Goal: Task Accomplishment & Management: Manage account settings

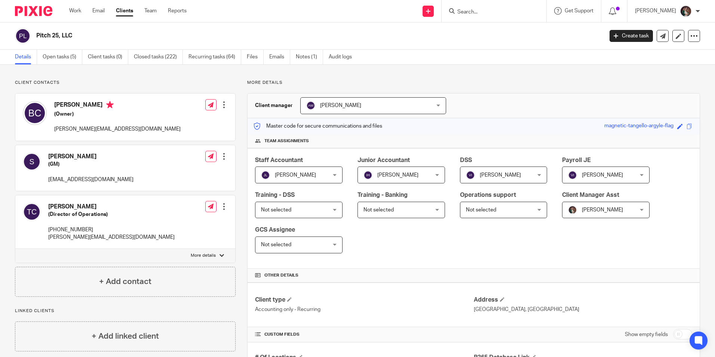
scroll to position [112, 0]
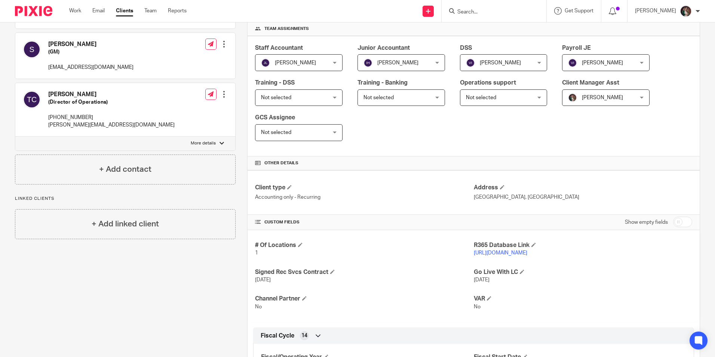
click at [478, 14] on input "Search" at bounding box center [490, 12] width 67 height 7
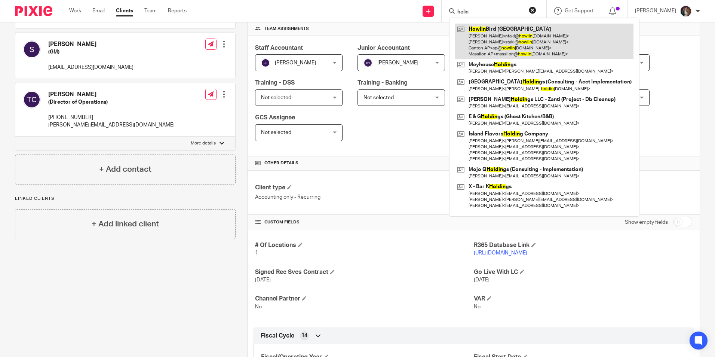
type input "holin"
click at [516, 37] on link at bounding box center [544, 42] width 178 height 36
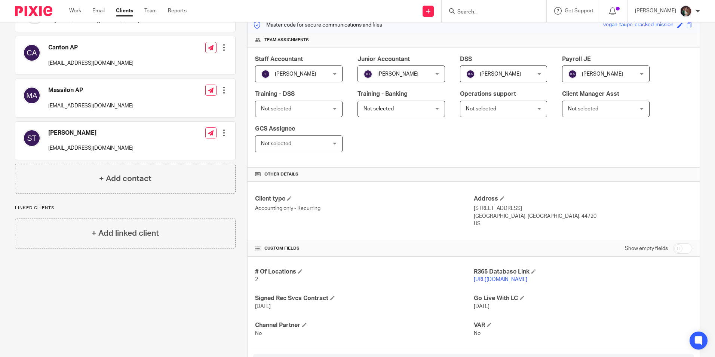
scroll to position [112, 0]
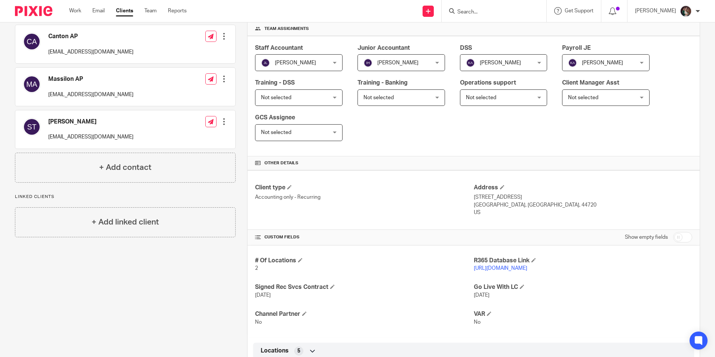
click at [488, 265] on p "https://howlinbird.restaurant365.com" at bounding box center [583, 267] width 218 height 7
click at [486, 268] on link "https://howlinbird.restaurant365.com" at bounding box center [500, 268] width 53 height 5
click at [665, 10] on p "[PERSON_NAME]" at bounding box center [655, 10] width 41 height 7
click at [658, 33] on li "My profile" at bounding box center [671, 30] width 49 height 11
click at [665, 30] on span "My profile" at bounding box center [668, 29] width 23 height 5
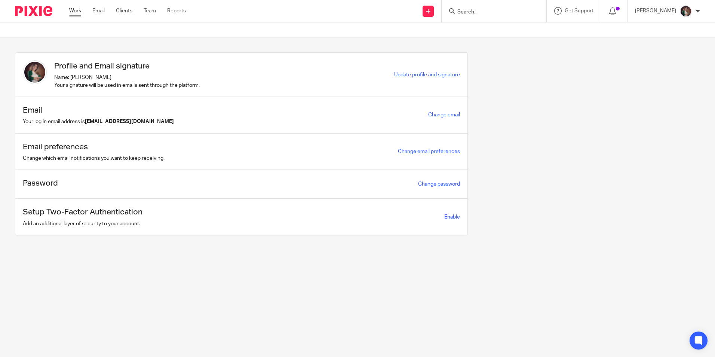
click at [73, 10] on link "Work" at bounding box center [75, 10] width 12 height 7
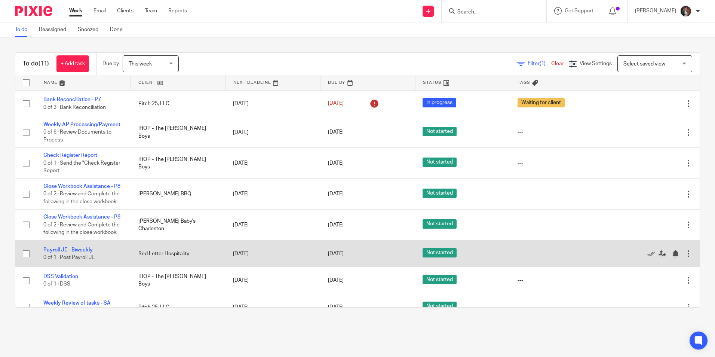
click at [685, 257] on div at bounding box center [688, 253] width 7 height 7
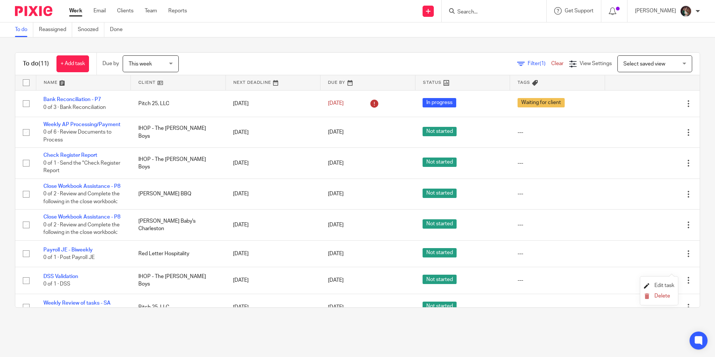
click at [661, 283] on span "Edit task" at bounding box center [665, 285] width 20 height 5
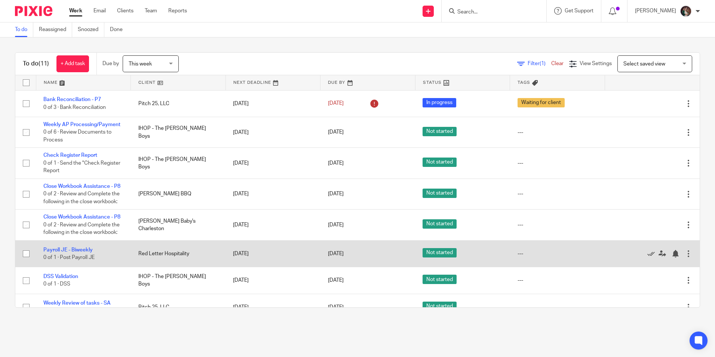
click at [685, 257] on div at bounding box center [688, 253] width 7 height 7
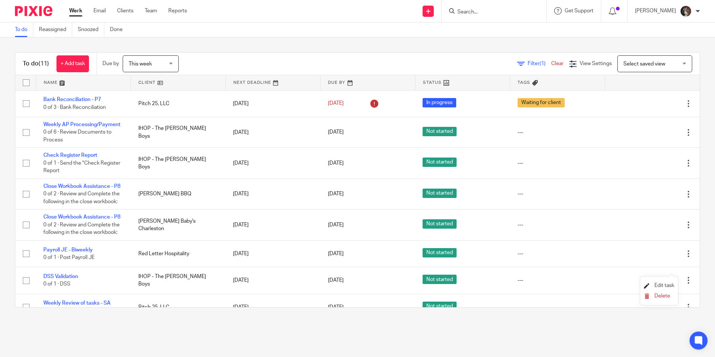
click at [670, 284] on span "Edit task" at bounding box center [665, 285] width 20 height 5
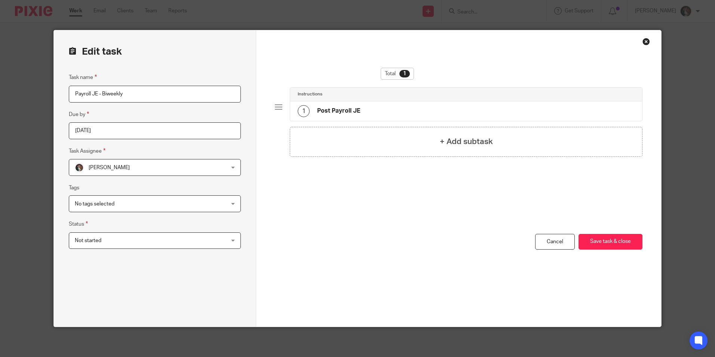
click at [230, 168] on div "[PERSON_NAME] [PERSON_NAME]" at bounding box center [155, 167] width 172 height 17
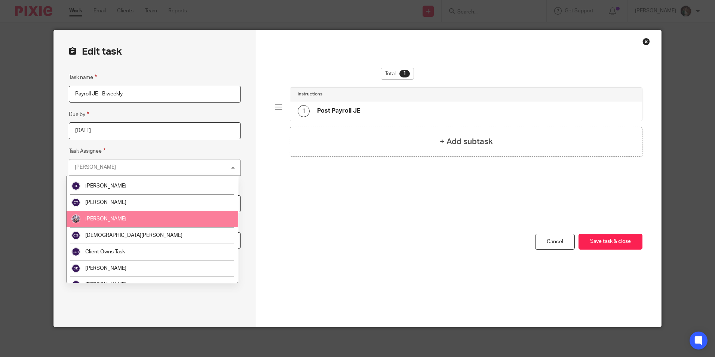
scroll to position [262, 0]
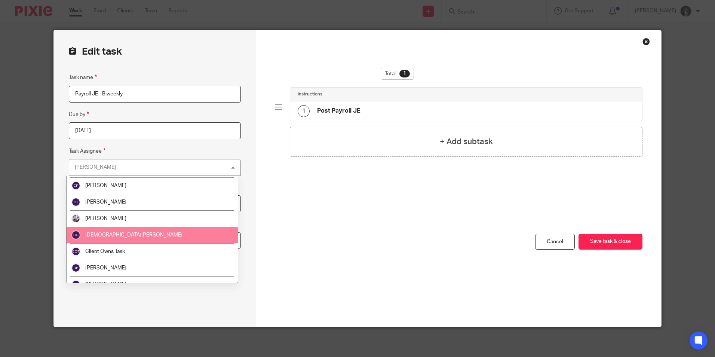
click at [102, 235] on span "[DEMOGRAPHIC_DATA][PERSON_NAME]" at bounding box center [133, 234] width 97 height 5
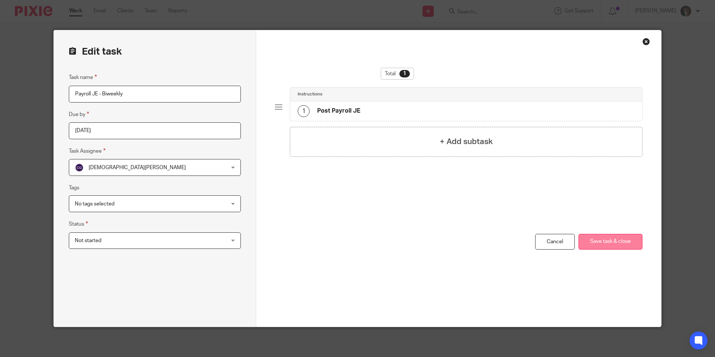
click at [606, 239] on button "Save task & close" at bounding box center [611, 242] width 64 height 16
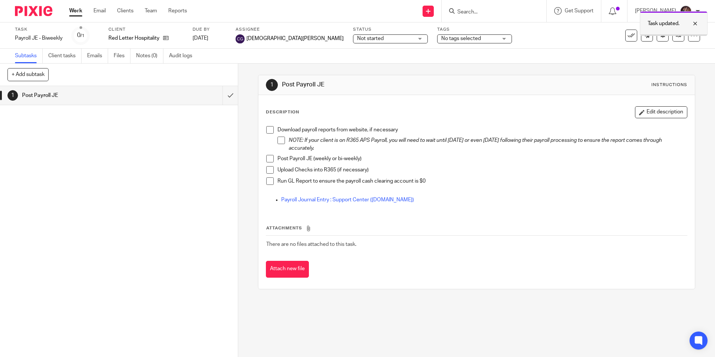
click at [695, 25] on div at bounding box center [690, 23] width 20 height 9
click at [670, 10] on p "[PERSON_NAME]" at bounding box center [655, 10] width 41 height 7
click at [667, 29] on span "My profile" at bounding box center [668, 29] width 23 height 5
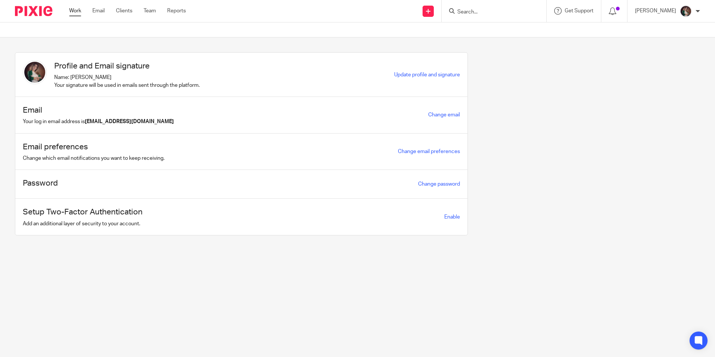
click at [74, 10] on link "Work" at bounding box center [75, 10] width 12 height 7
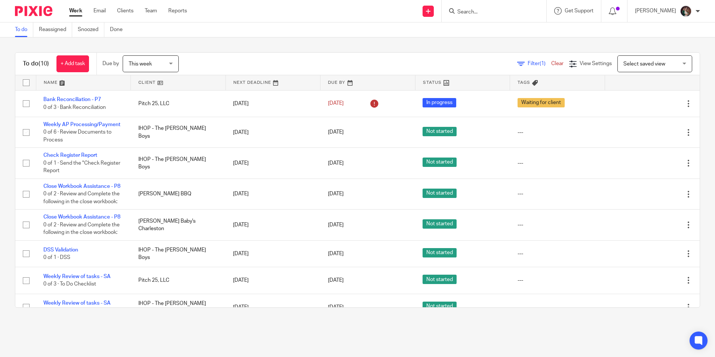
click at [494, 12] on input "Search" at bounding box center [490, 12] width 67 height 7
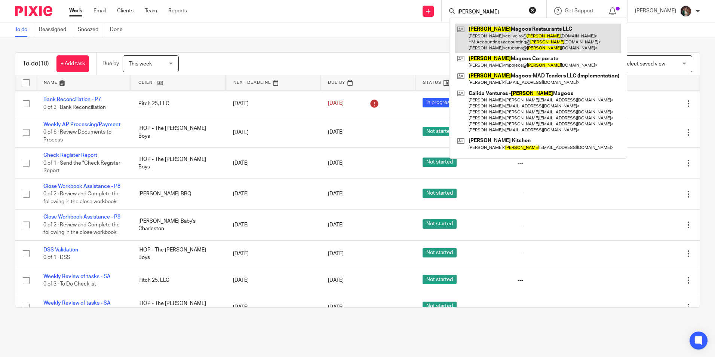
type input "huey"
click at [507, 28] on link at bounding box center [538, 39] width 166 height 30
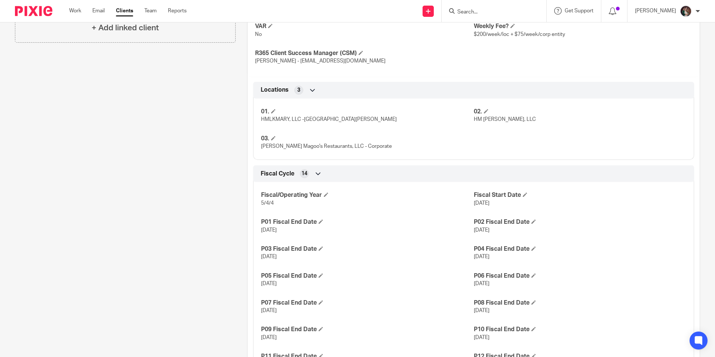
scroll to position [486, 0]
